Goal: Information Seeking & Learning: Learn about a topic

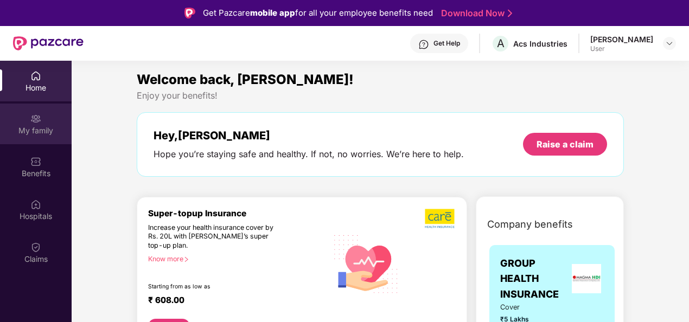
click at [24, 123] on div "My family" at bounding box center [36, 124] width 72 height 41
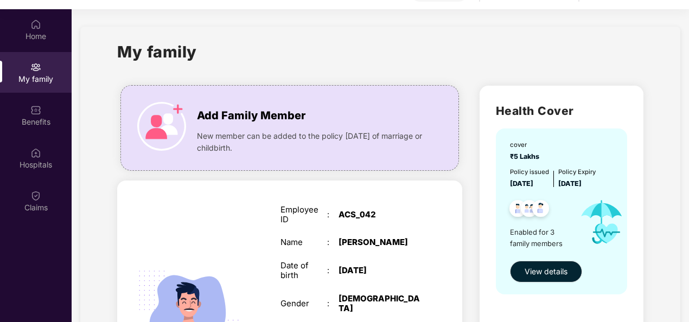
scroll to position [61, 0]
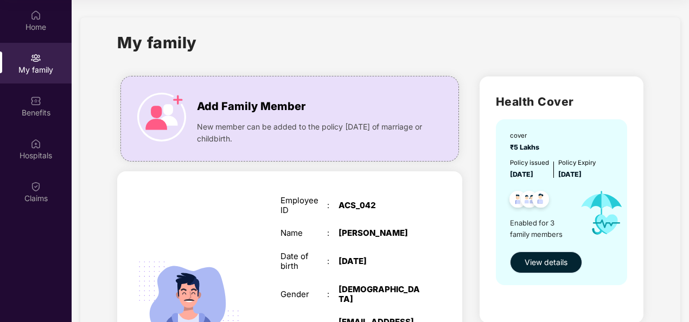
click at [549, 265] on span "View details" at bounding box center [545, 263] width 43 height 12
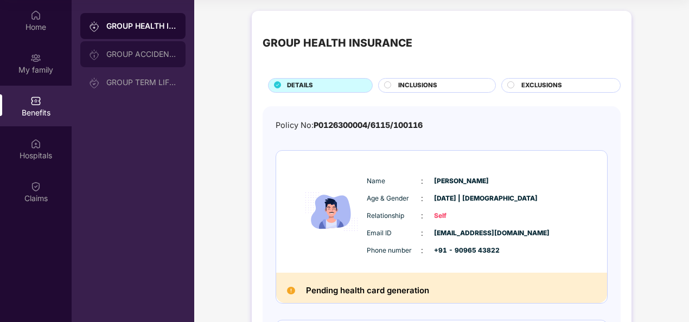
click at [136, 57] on div "GROUP ACCIDENTAL INSURANCE" at bounding box center [141, 54] width 71 height 9
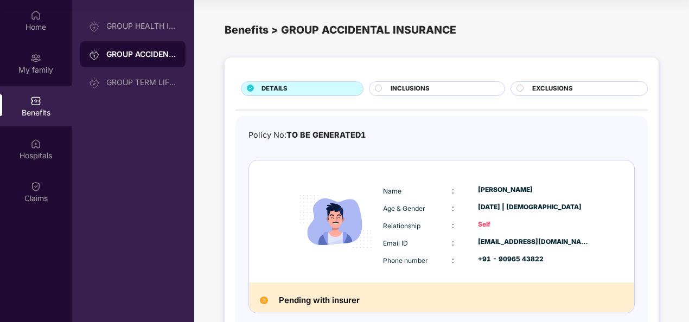
scroll to position [50, 0]
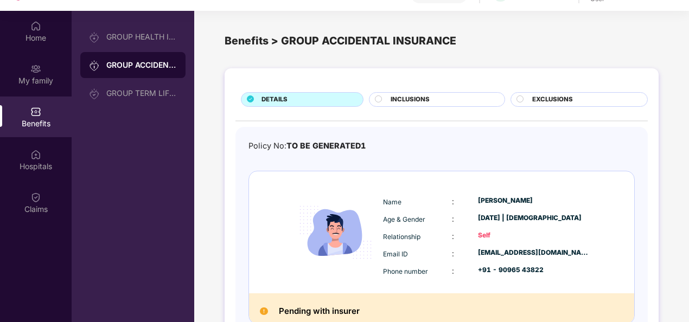
click at [676, 110] on div "DETAILS INCLUSIONS EXCLUSIONS Policy No: TO BE GENERATED1 Name : [PERSON_NAME] …" at bounding box center [441, 227] width 495 height 329
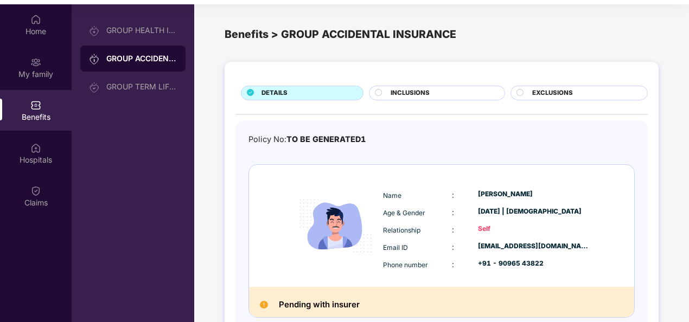
scroll to position [61, 0]
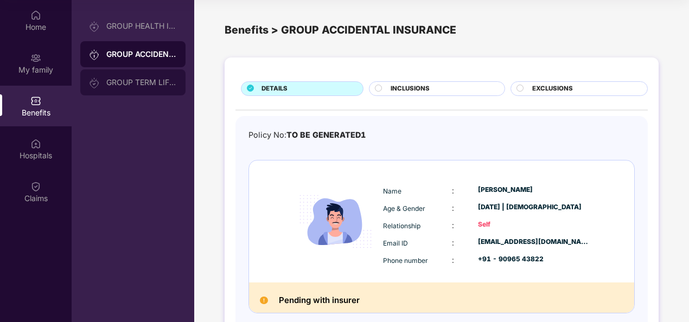
click at [149, 87] on div "GROUP TERM LIFE INSURANCE" at bounding box center [132, 82] width 105 height 26
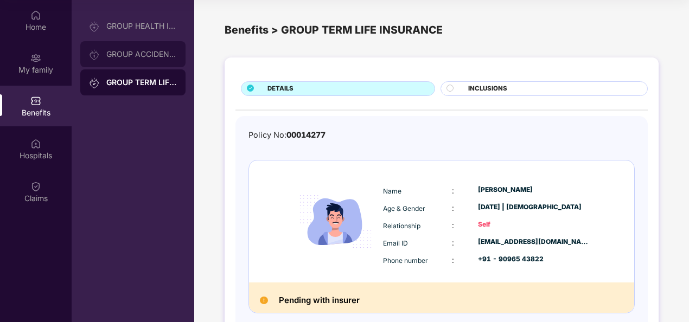
click at [117, 67] on div "GROUP ACCIDENTAL INSURANCE" at bounding box center [132, 54] width 105 height 26
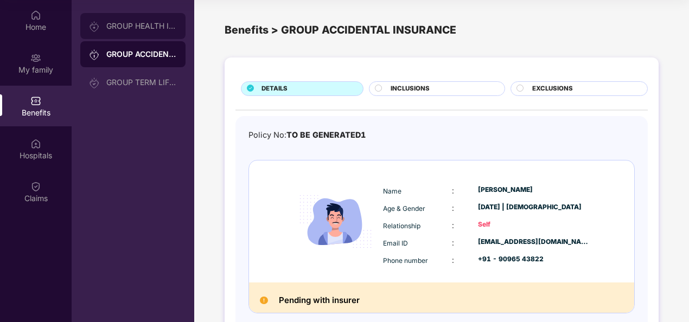
click at [138, 33] on div "GROUP HEALTH INSURANCE" at bounding box center [132, 26] width 105 height 26
